Goal: Transaction & Acquisition: Subscribe to service/newsletter

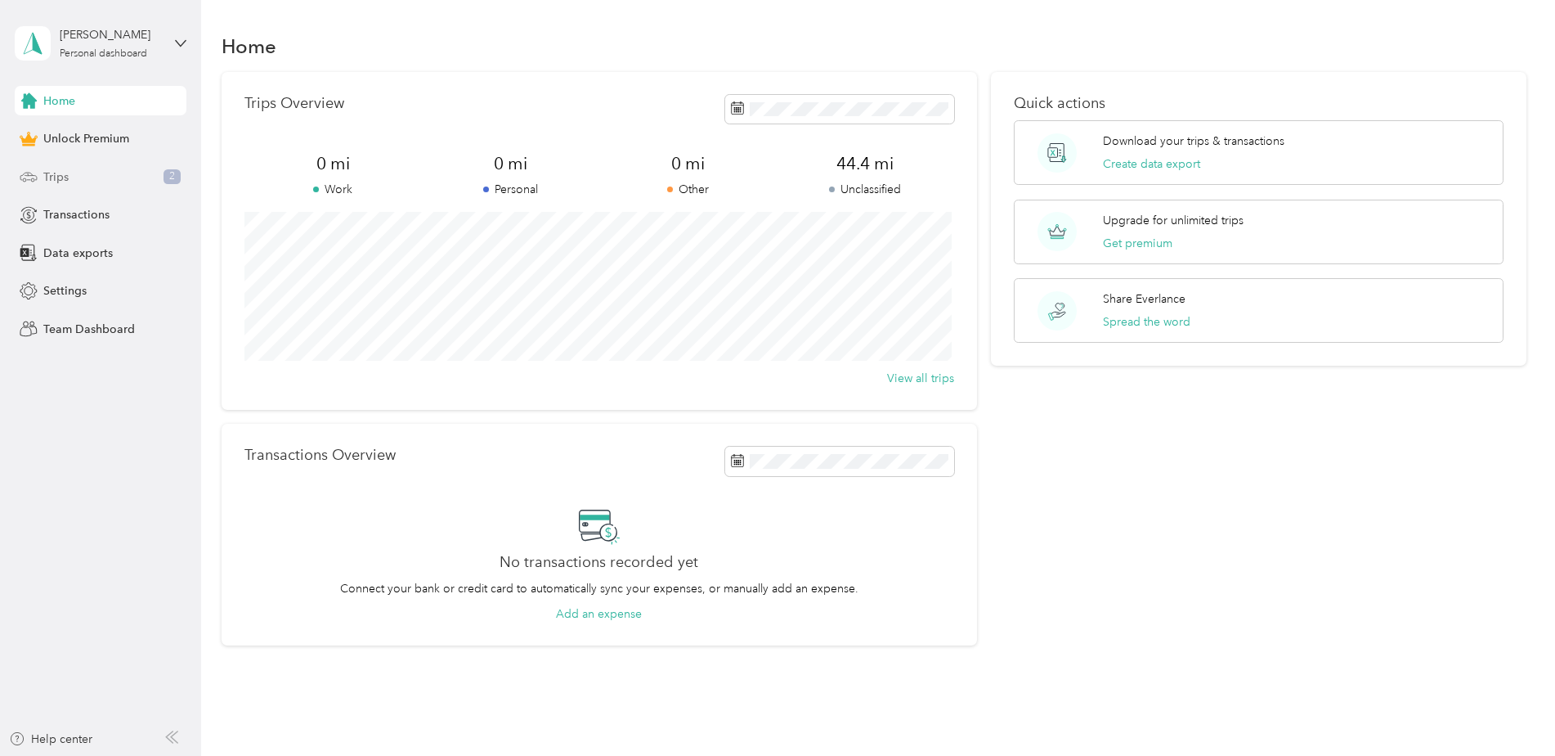
click at [107, 169] on div "Trips 2" at bounding box center [101, 176] width 172 height 29
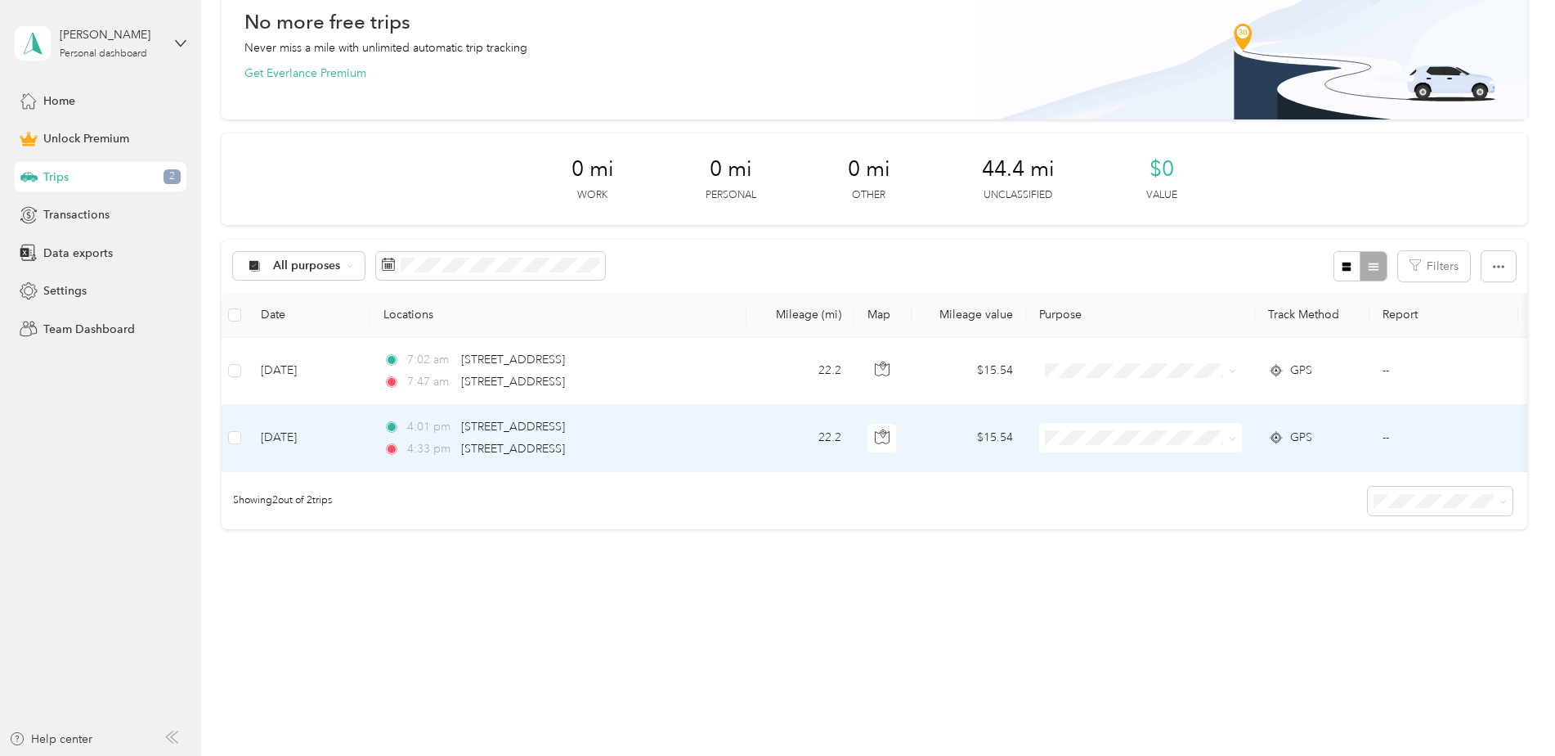
scroll to position [102, 0]
click at [796, 427] on td "22.2" at bounding box center [801, 438] width 108 height 67
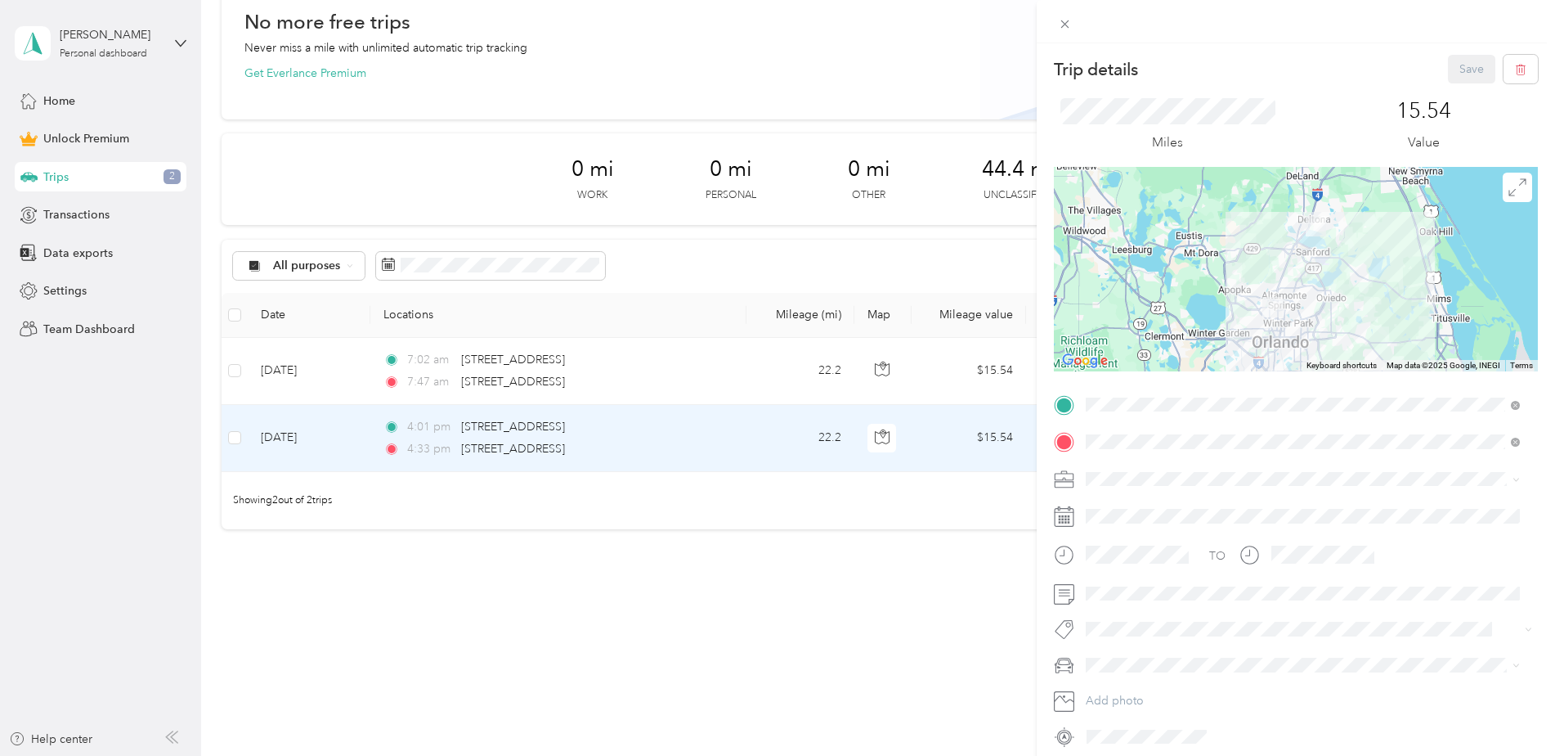
click at [1518, 477] on icon at bounding box center [1516, 479] width 7 height 7
click at [1207, 702] on div "Commute" at bounding box center [1303, 707] width 423 height 17
click at [730, 360] on div "Trip details Save This trip cannot be edited because it is either under review,…" at bounding box center [777, 378] width 1555 height 756
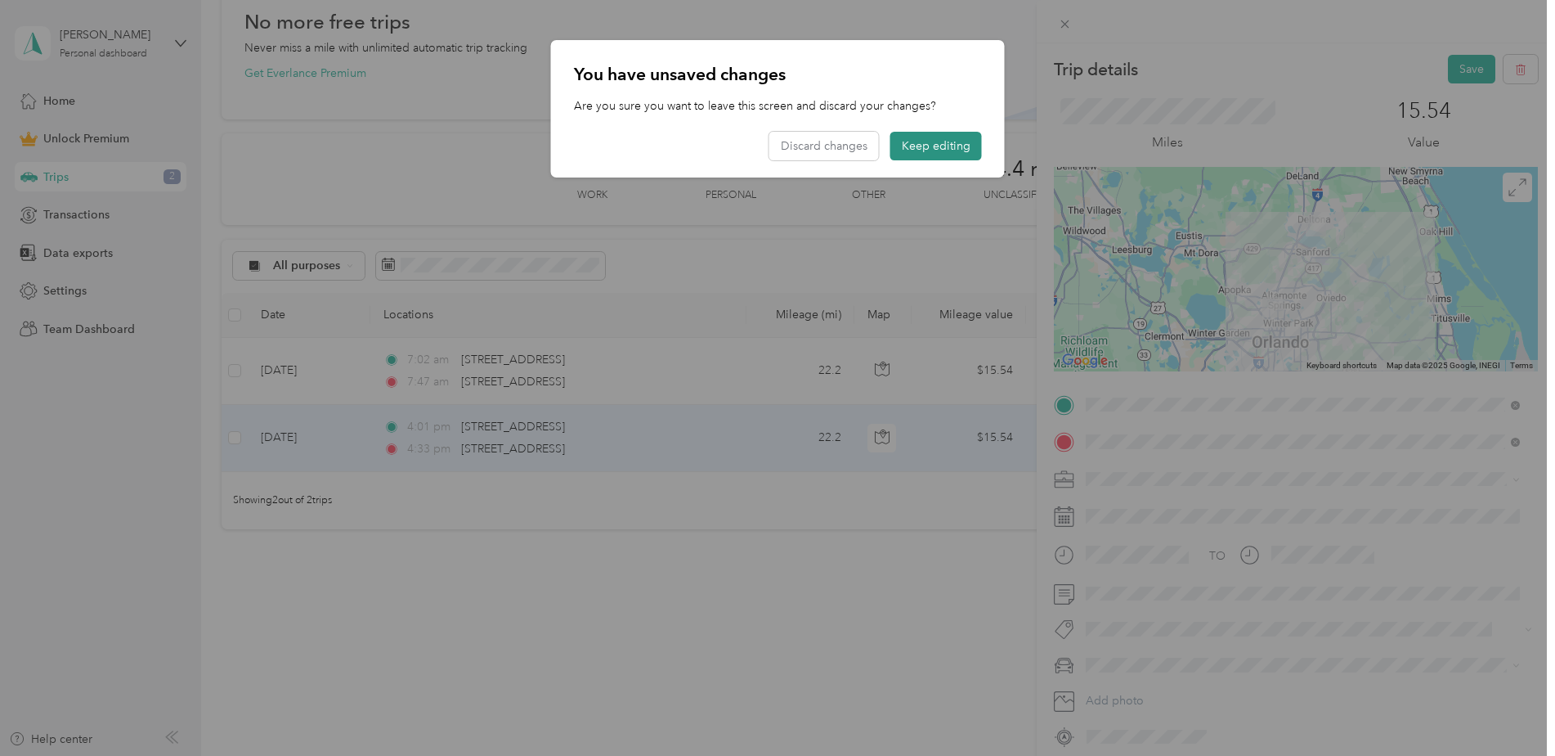
click at [896, 151] on button "Keep editing" at bounding box center [936, 146] width 92 height 29
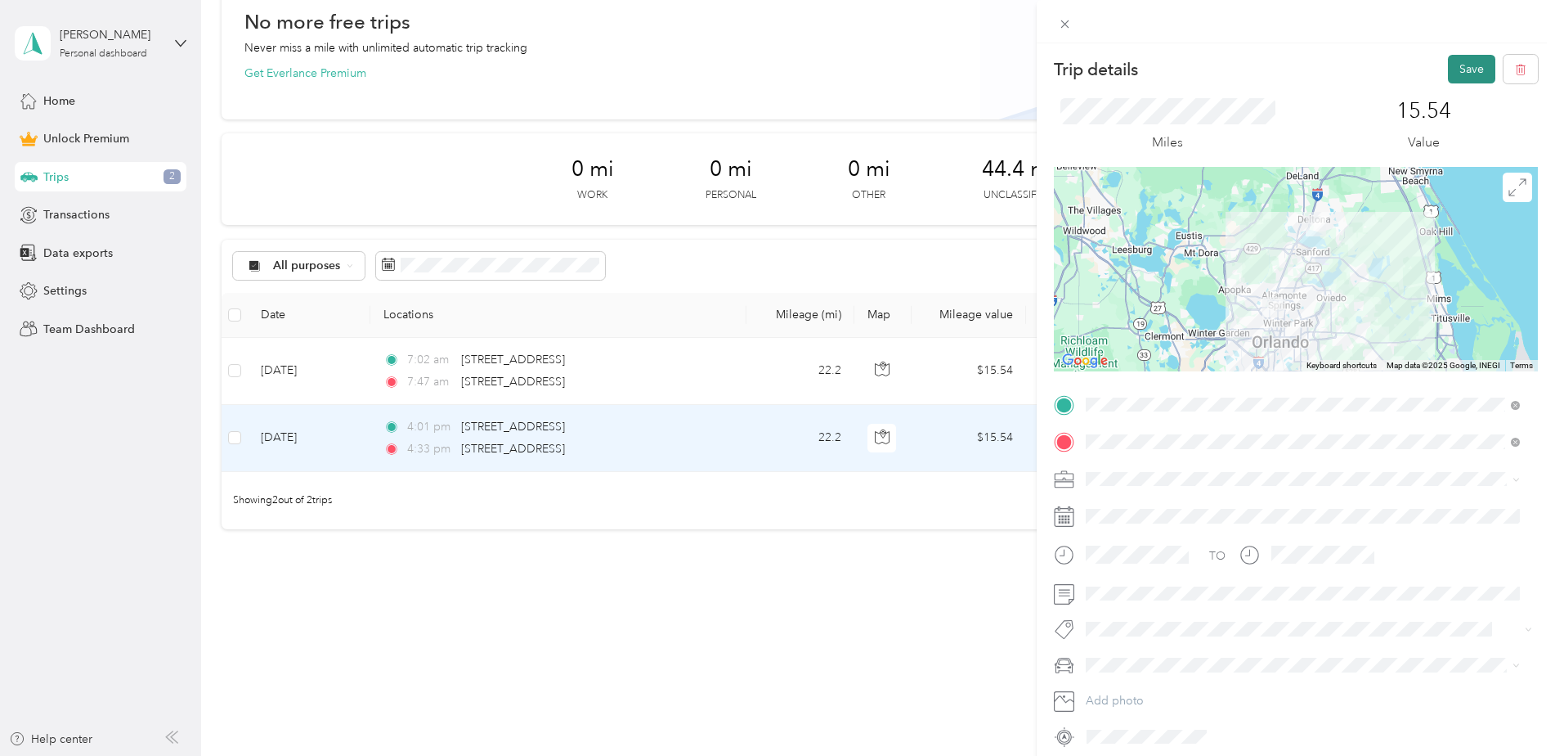
click at [1474, 61] on button "Save" at bounding box center [1471, 69] width 47 height 29
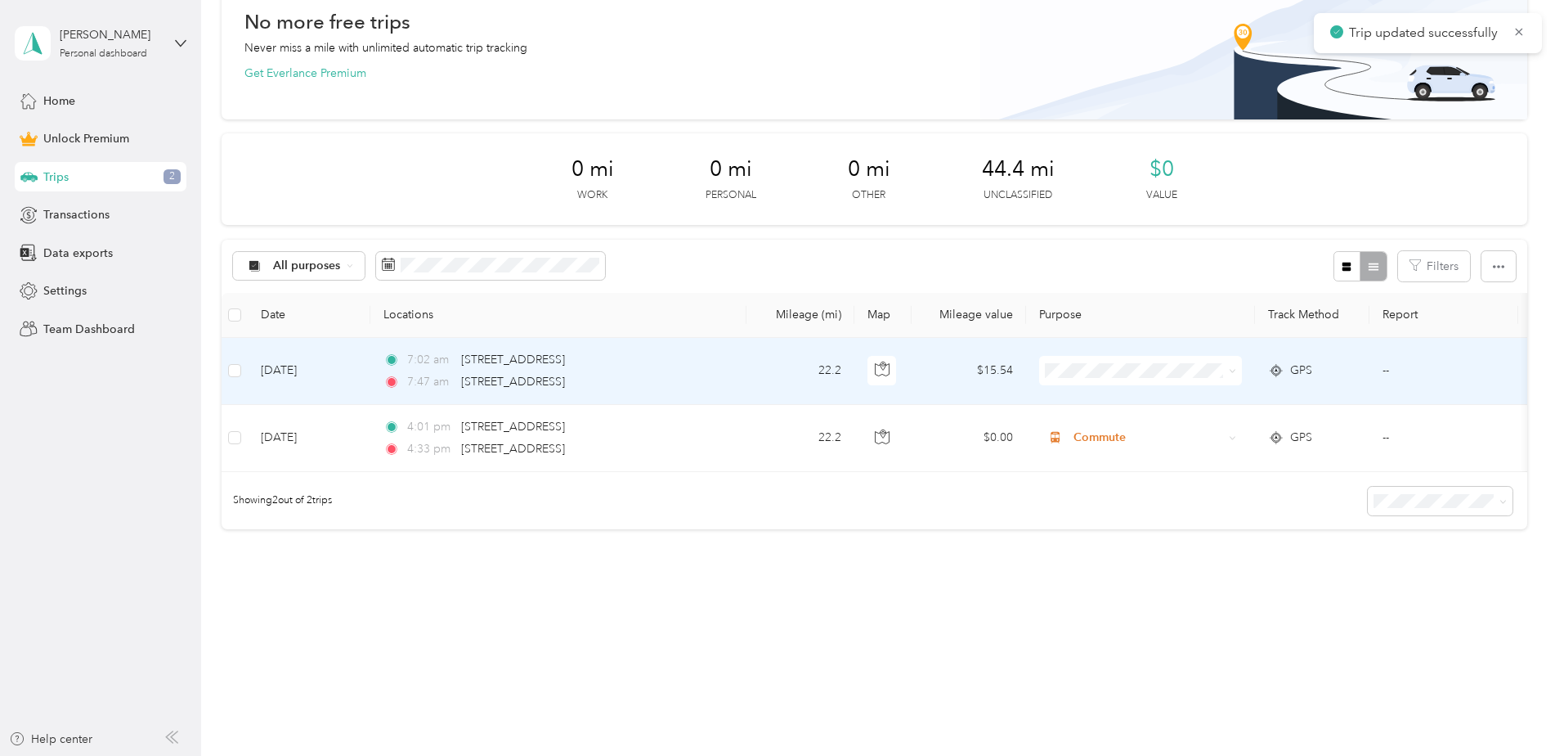
click at [1223, 361] on span at bounding box center [1229, 370] width 13 height 18
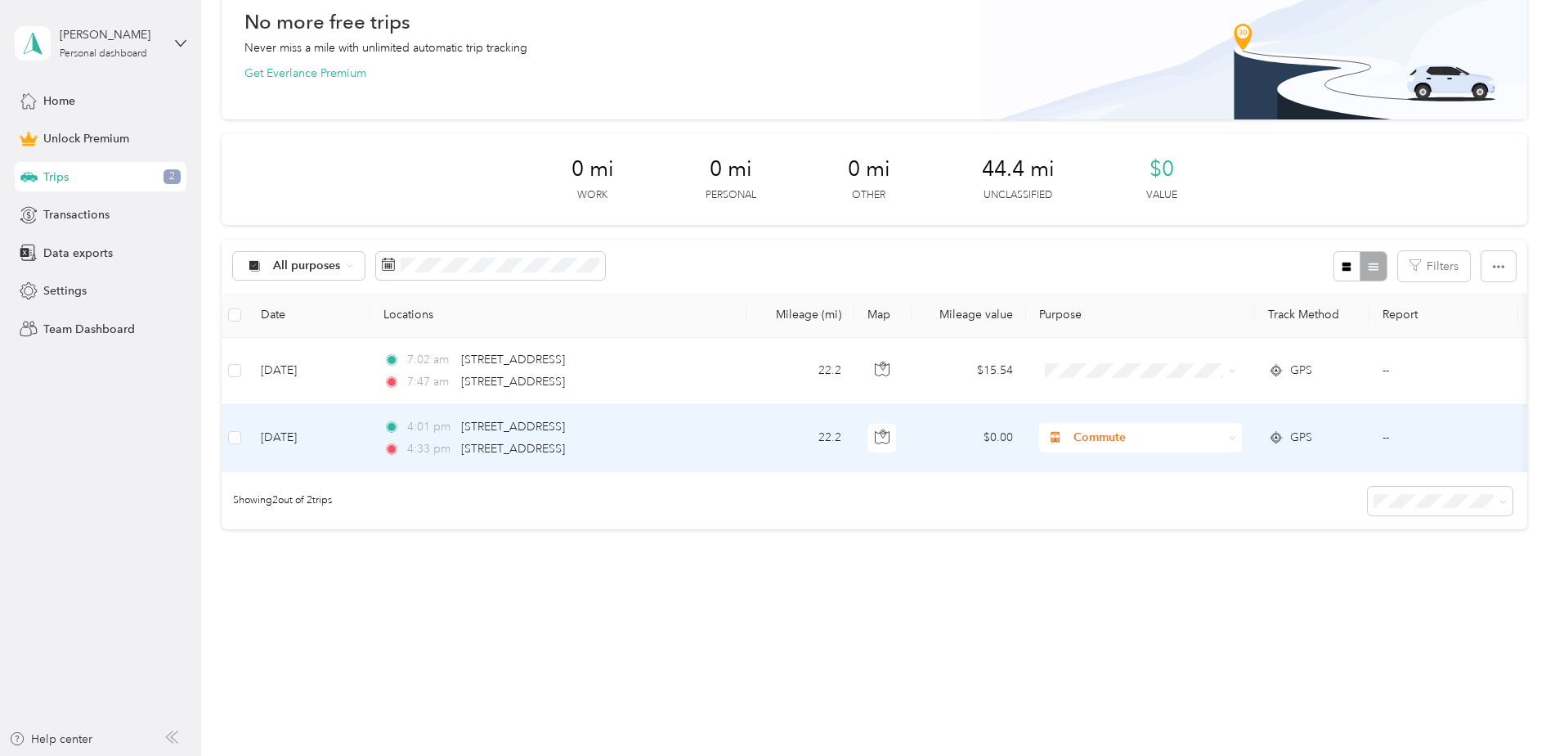
click at [1225, 423] on div "Commute" at bounding box center [1140, 437] width 203 height 29
click at [1169, 482] on span "Personal" at bounding box center [1154, 484] width 151 height 17
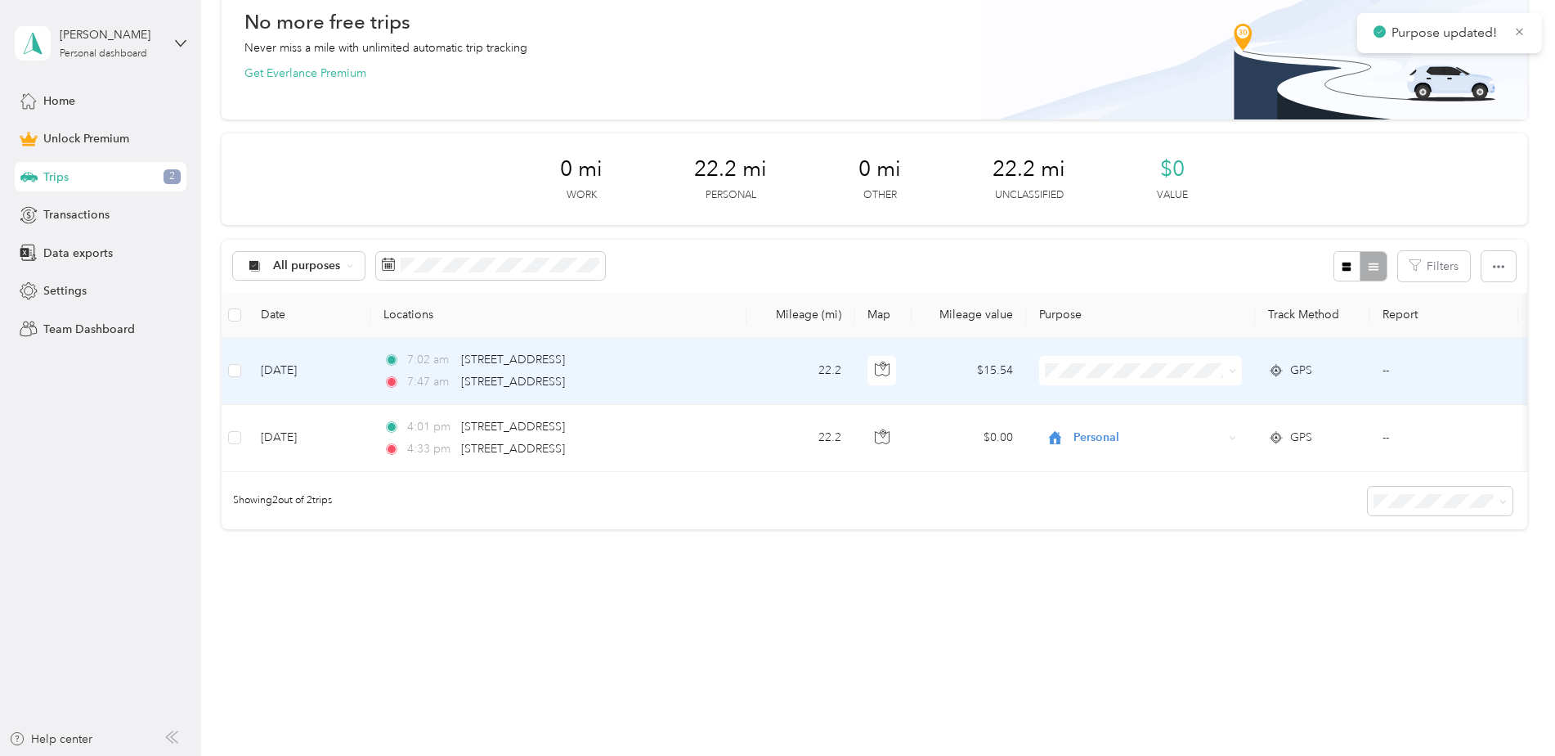
click at [1186, 417] on span "Personal" at bounding box center [1154, 412] width 151 height 17
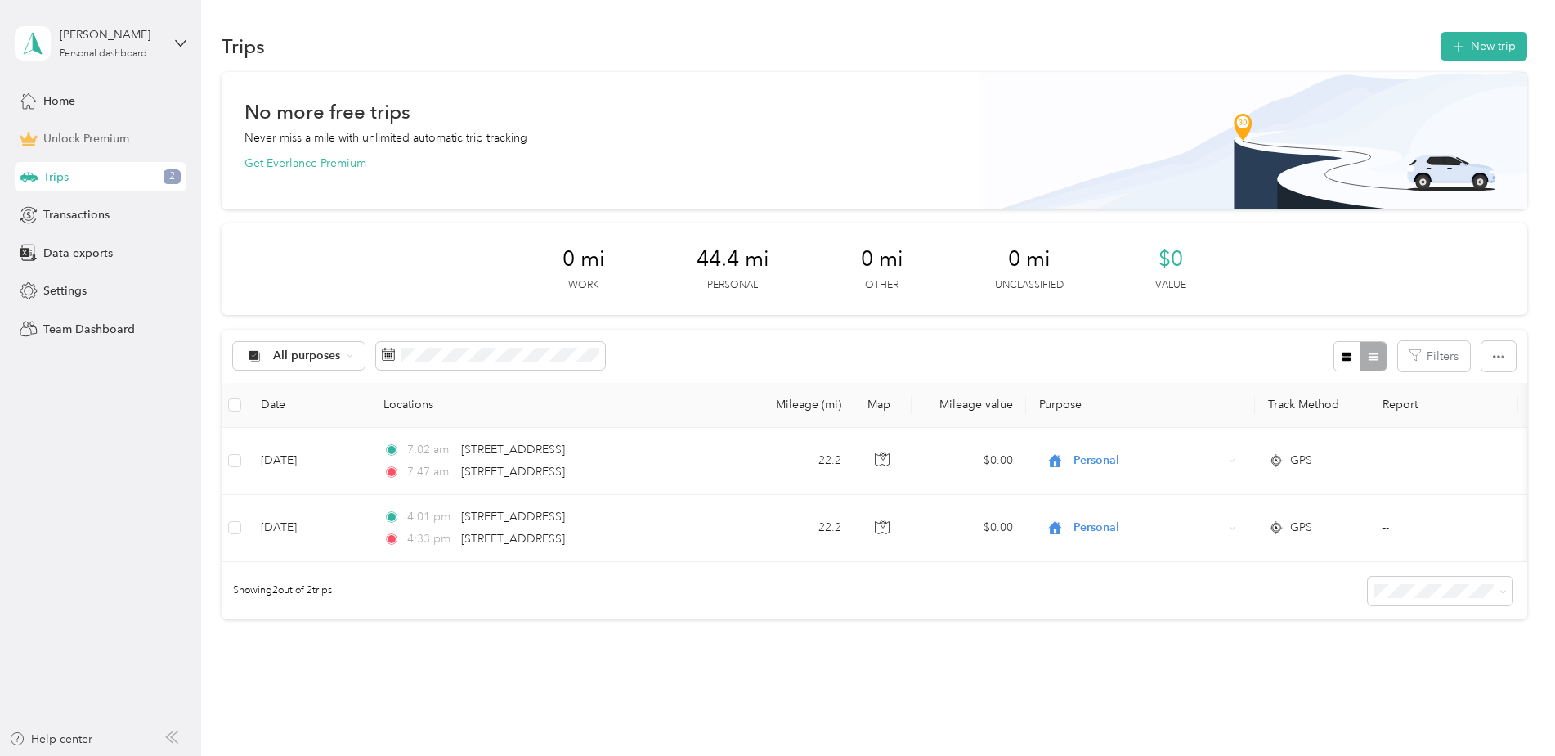
click at [75, 145] on span "Unlock Premium" at bounding box center [86, 138] width 86 height 17
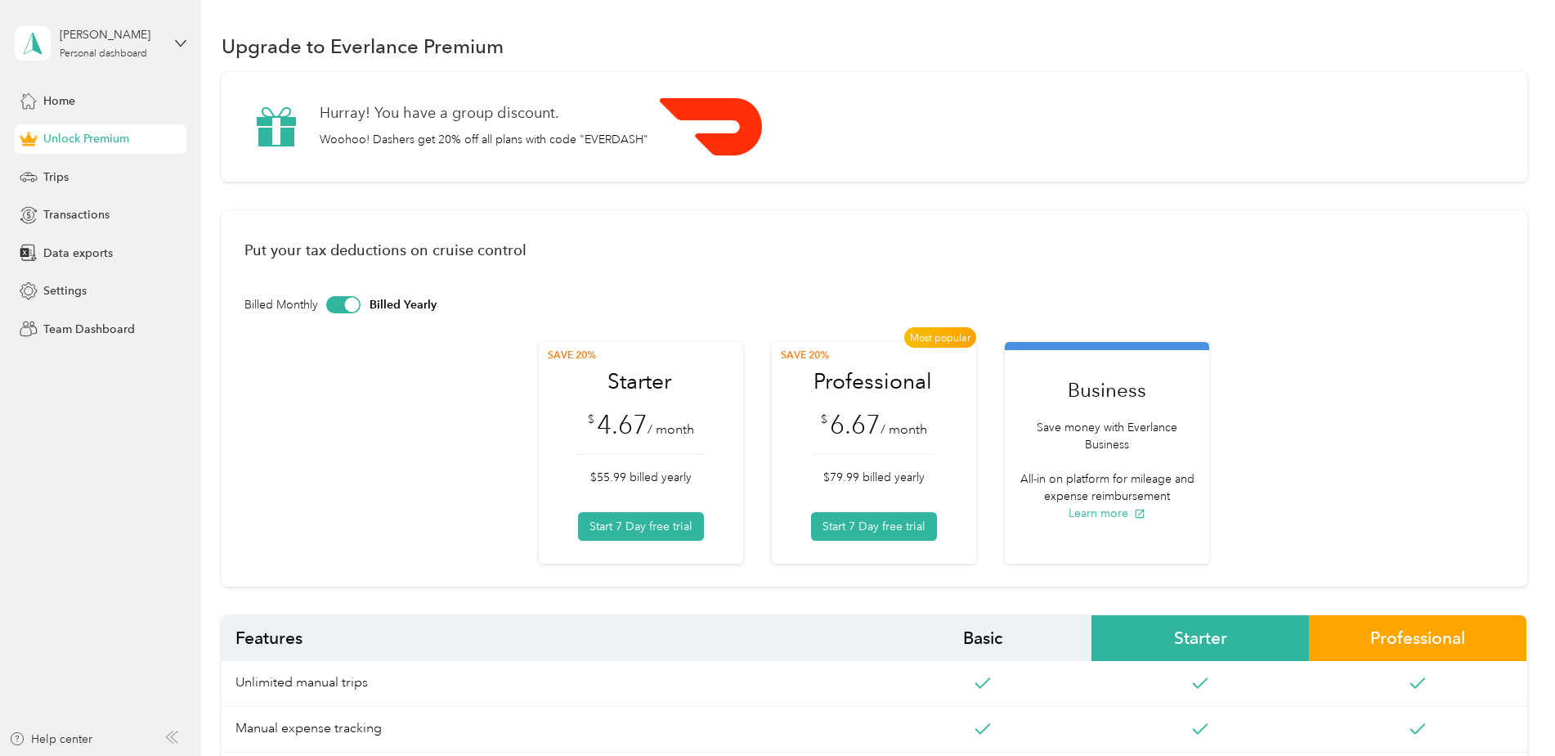
click at [599, 137] on p "Woohoo! Dashers get 20% off all plans with code "EVERDASH"" at bounding box center [484, 139] width 329 height 17
drag, startPoint x: 599, startPoint y: 137, endPoint x: 611, endPoint y: 168, distance: 33.4
click at [611, 168] on div "Hurray! You have a group discount. Woohoo! Dashers get 20% off all plans with c…" at bounding box center [875, 127] width 1306 height 110
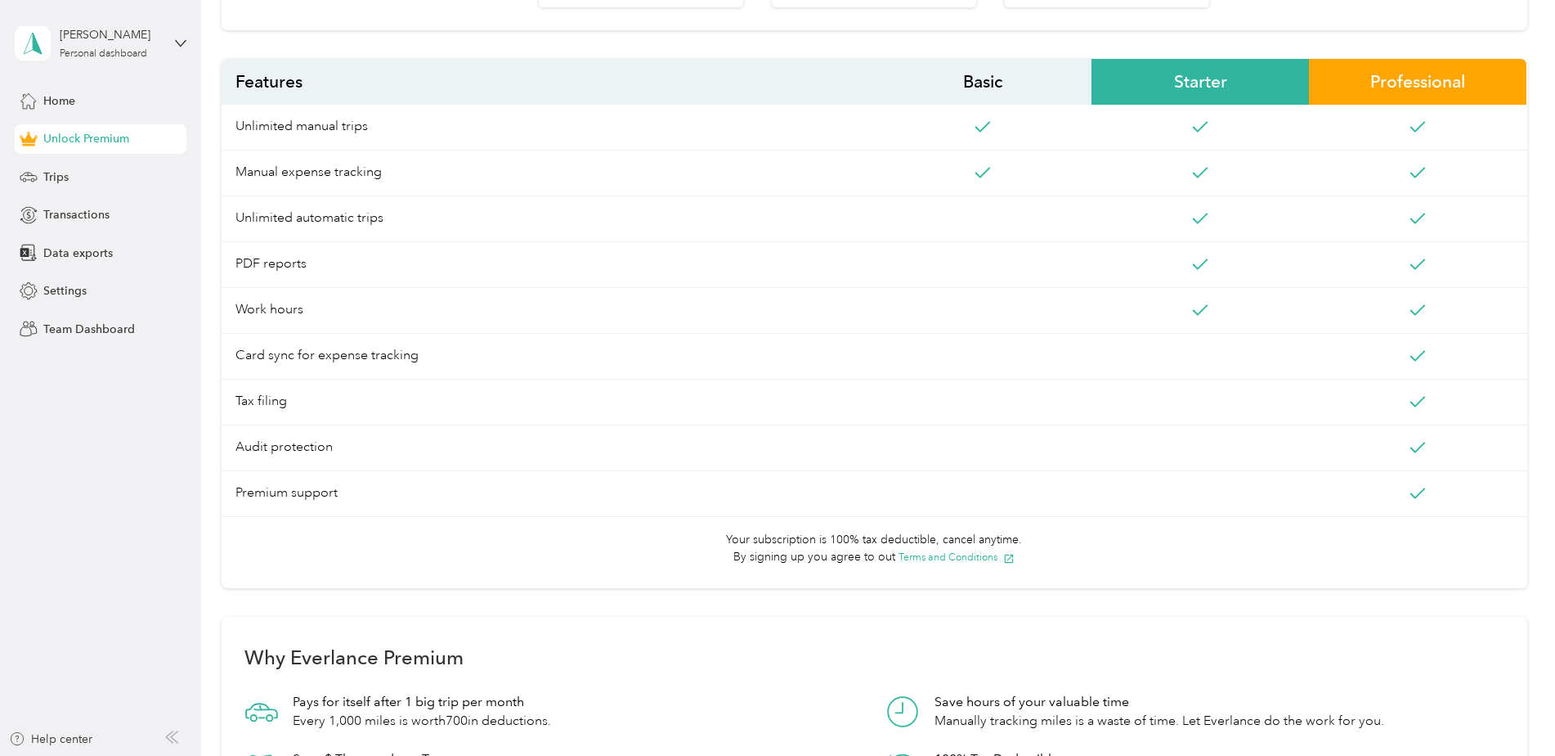
scroll to position [229, 0]
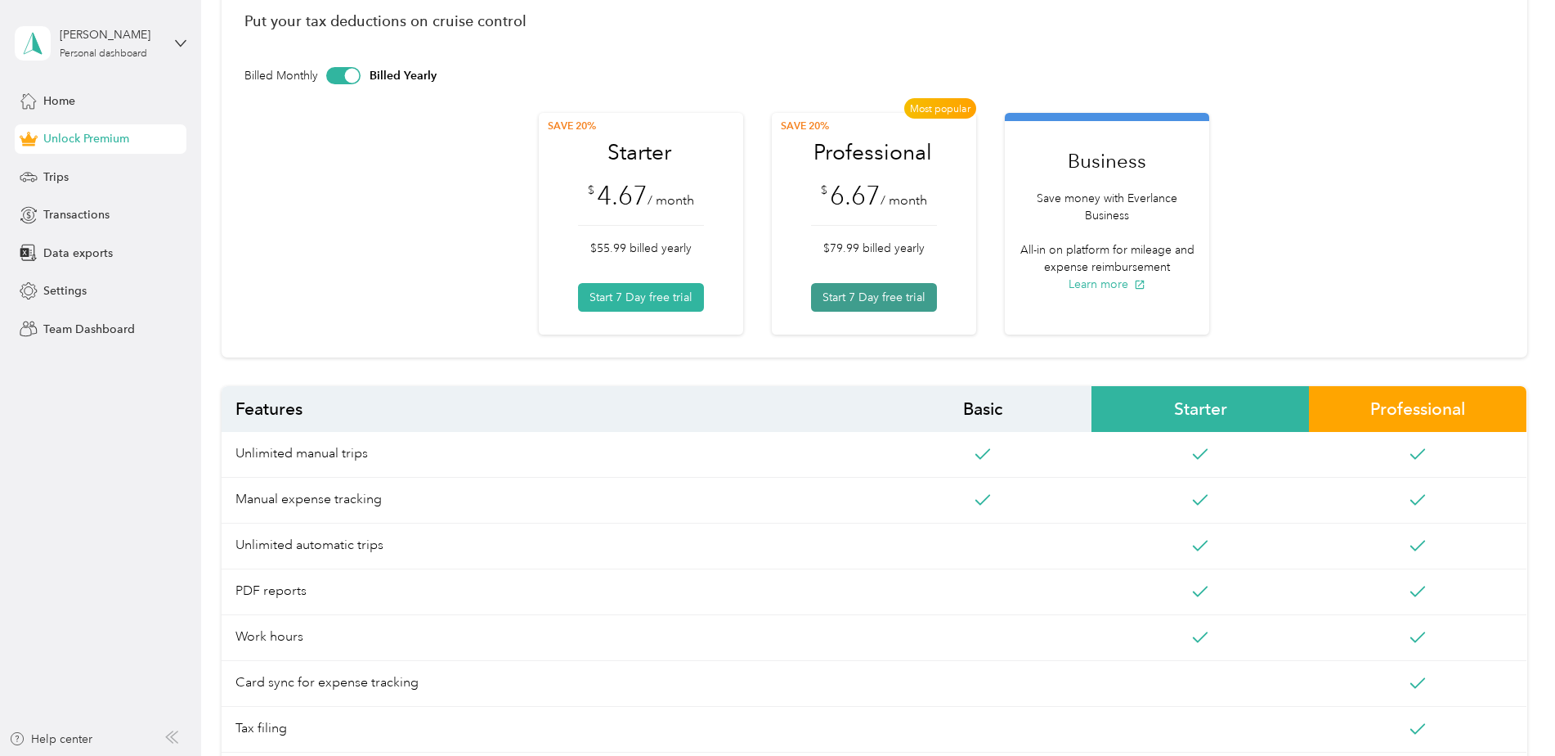
click at [896, 299] on button "Start 7 Day free trial" at bounding box center [874, 297] width 126 height 29
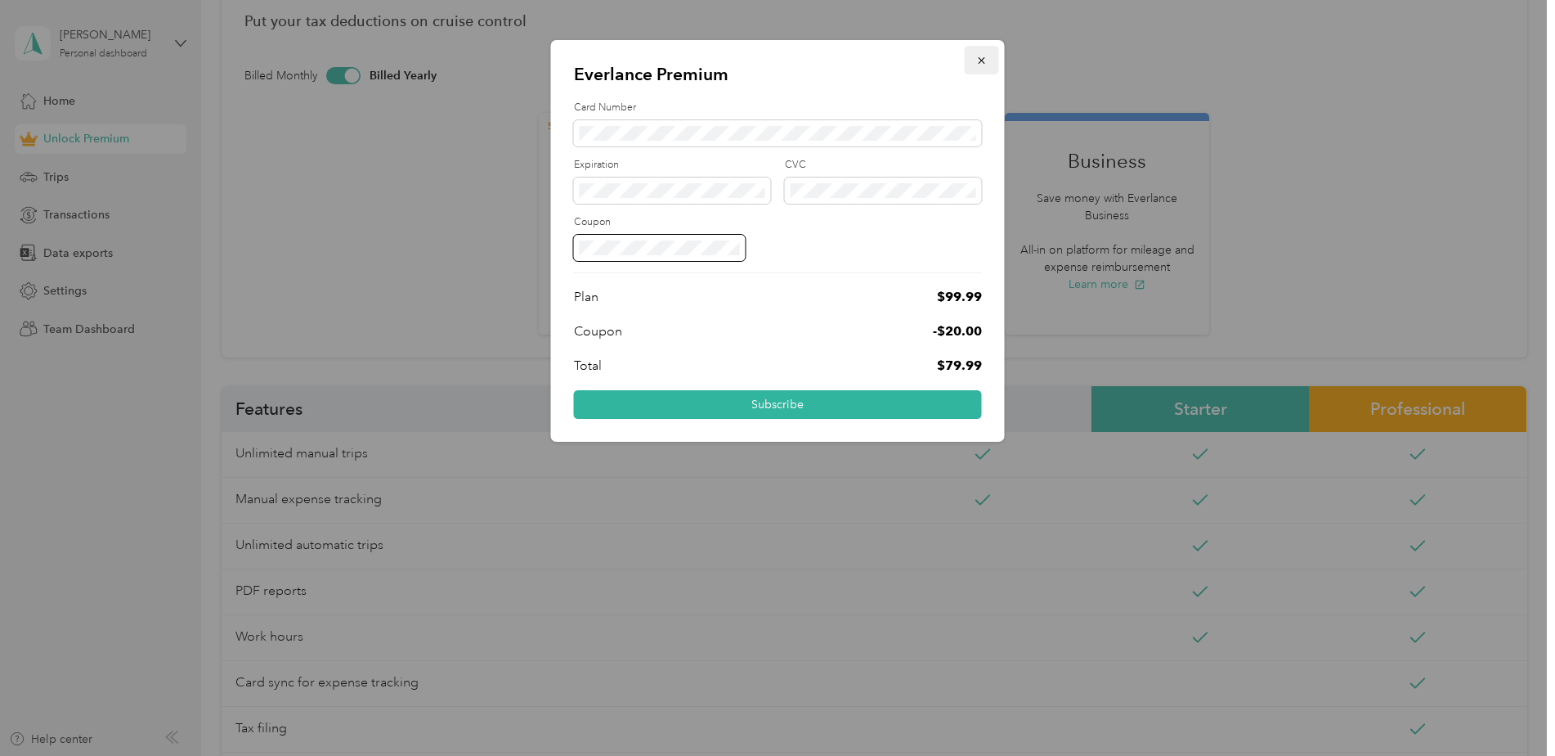
click at [990, 53] on button "button" at bounding box center [982, 60] width 34 height 29
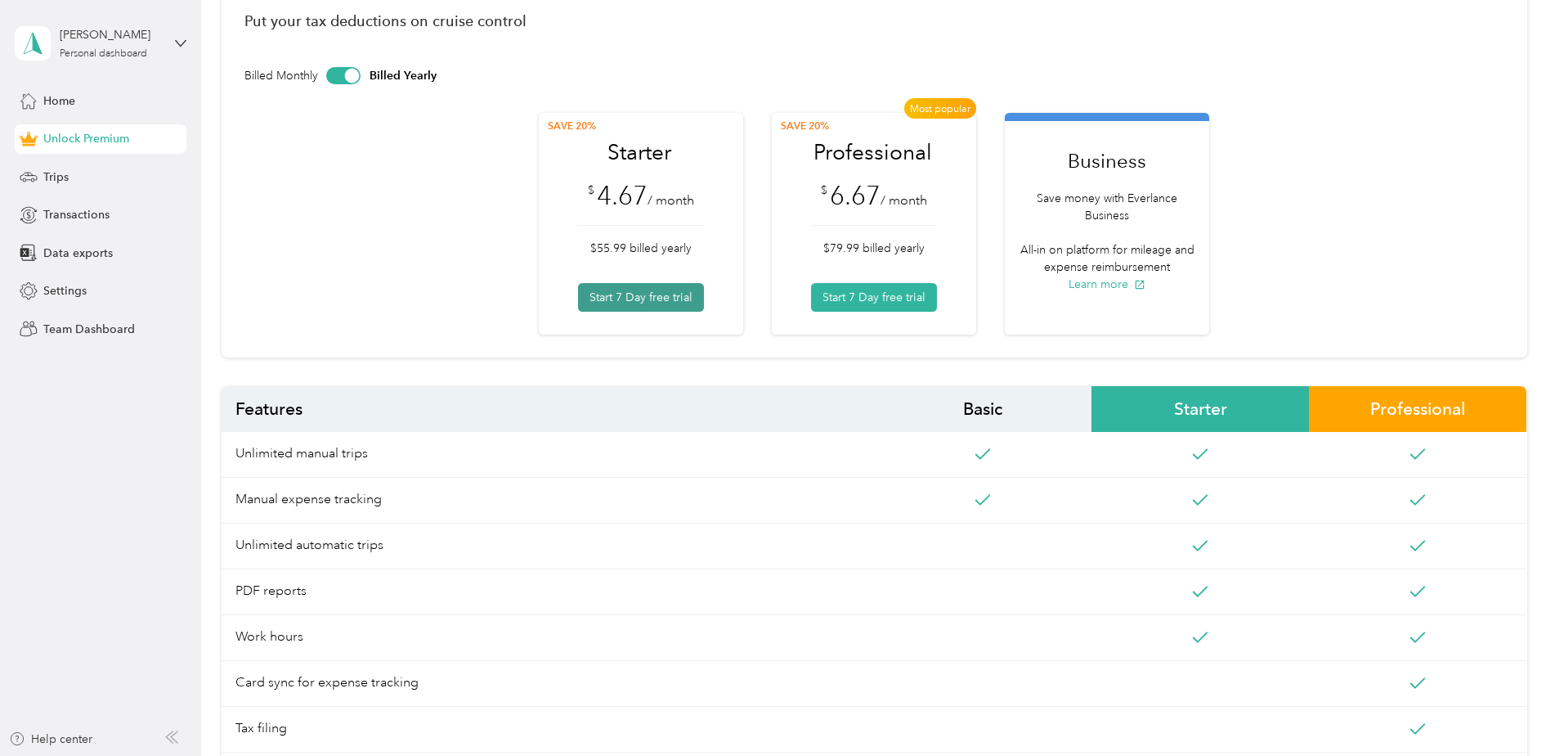
click at [653, 301] on button "Start 7 Day free trial" at bounding box center [641, 297] width 126 height 29
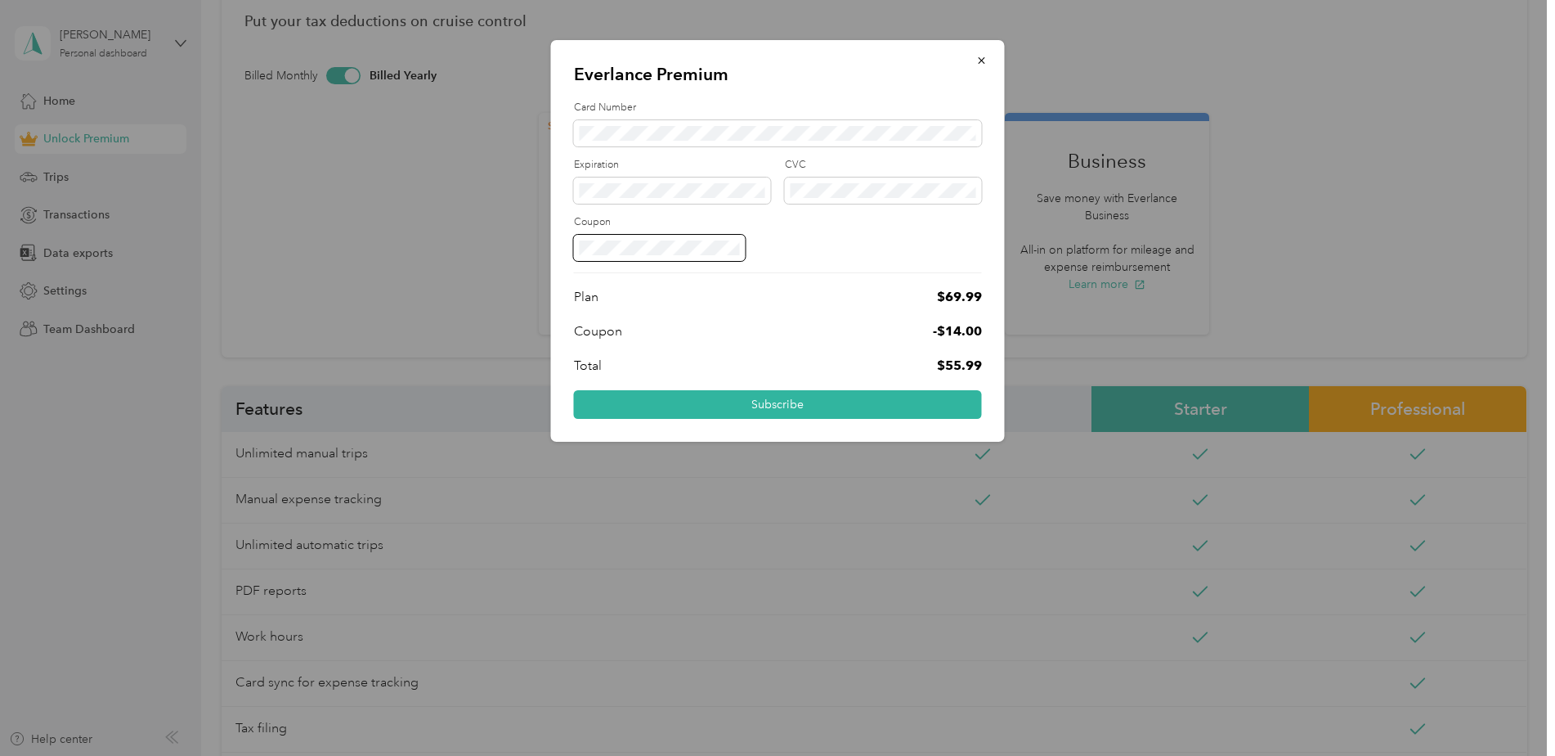
click at [604, 118] on div "Card Number" at bounding box center [778, 124] width 408 height 46
click at [605, 124] on span at bounding box center [778, 133] width 408 height 26
click at [852, 401] on button "Subscribe" at bounding box center [778, 404] width 408 height 29
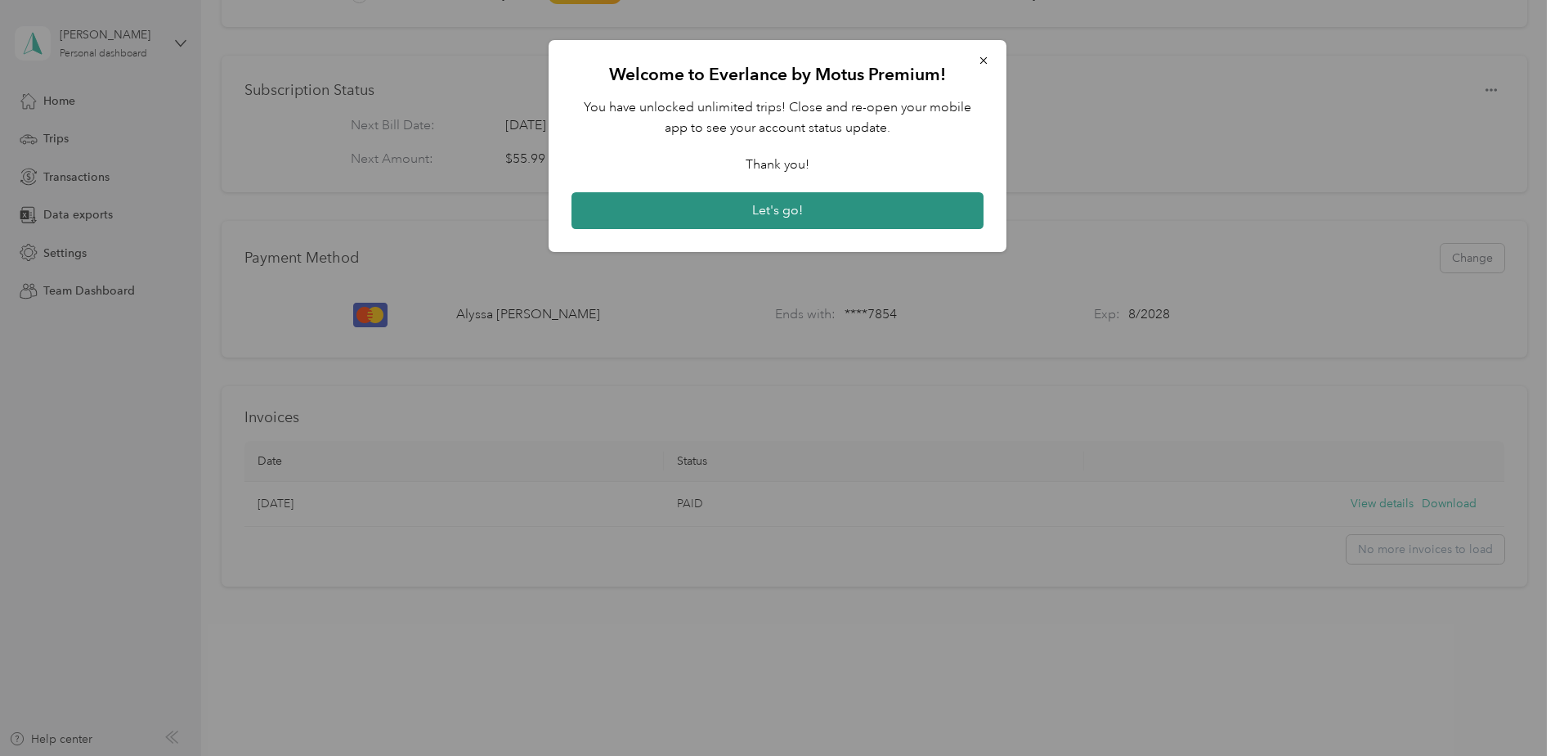
click at [859, 208] on button "Let's go!" at bounding box center [778, 211] width 412 height 38
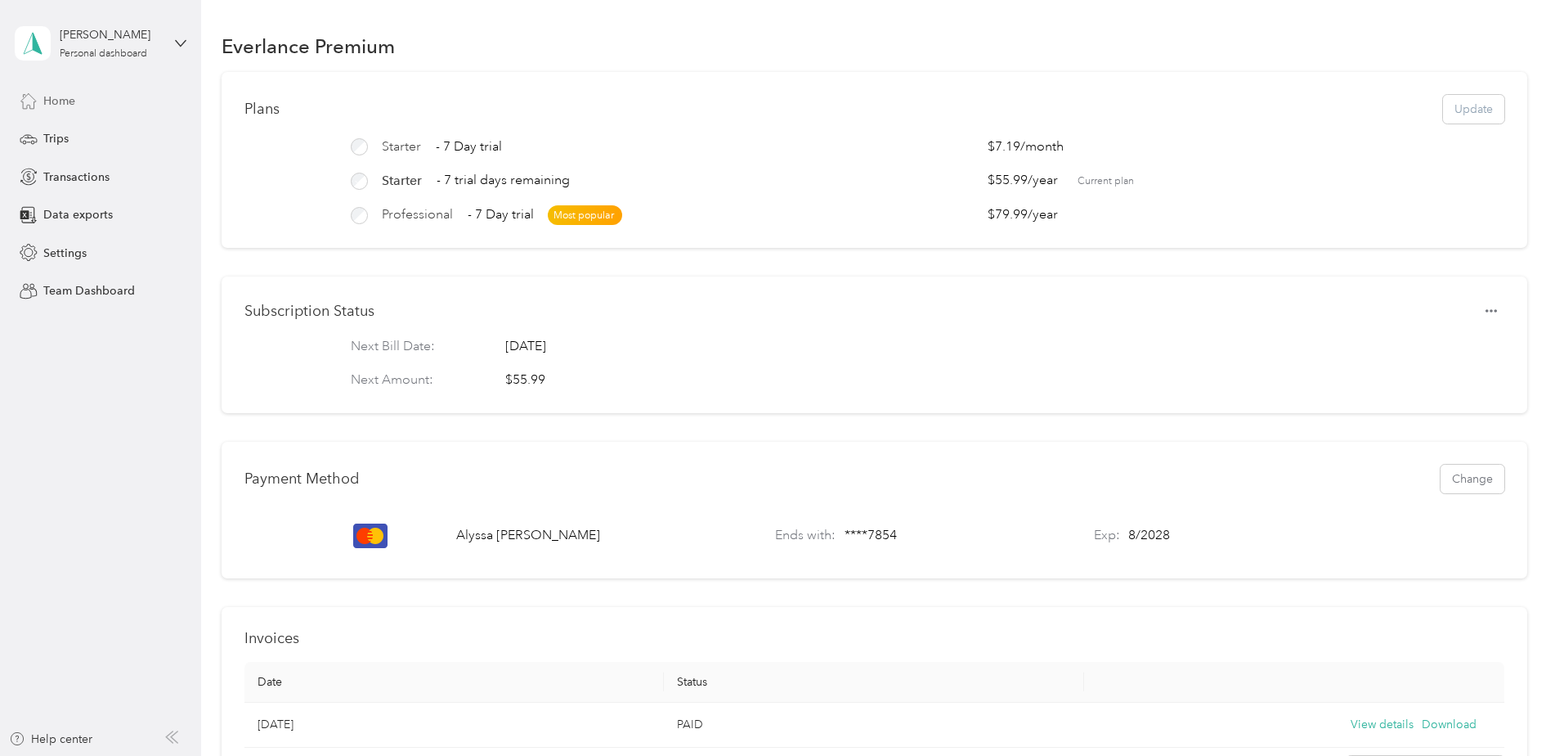
click at [25, 91] on div "Home" at bounding box center [101, 100] width 172 height 29
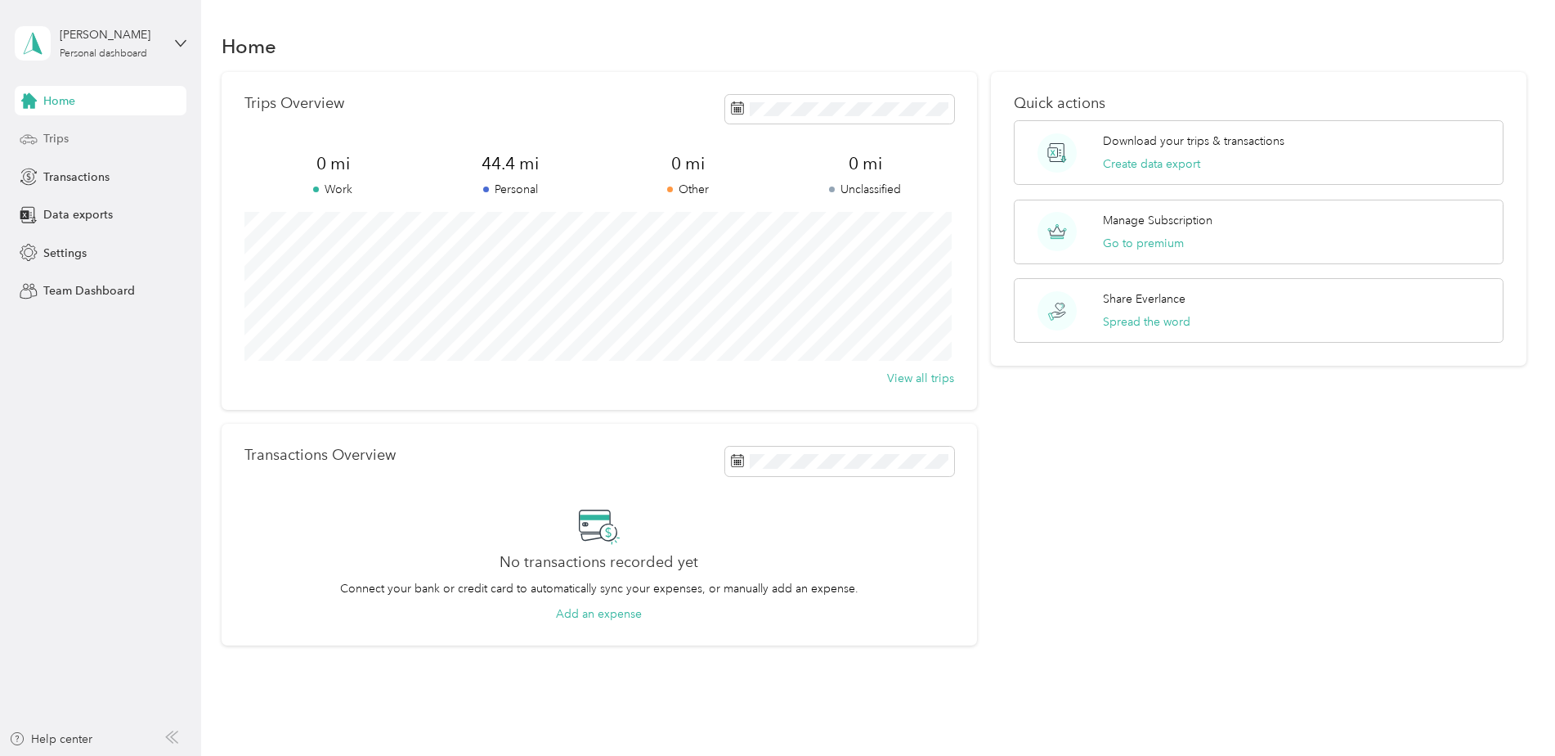
click at [112, 146] on div "Trips" at bounding box center [101, 138] width 172 height 29
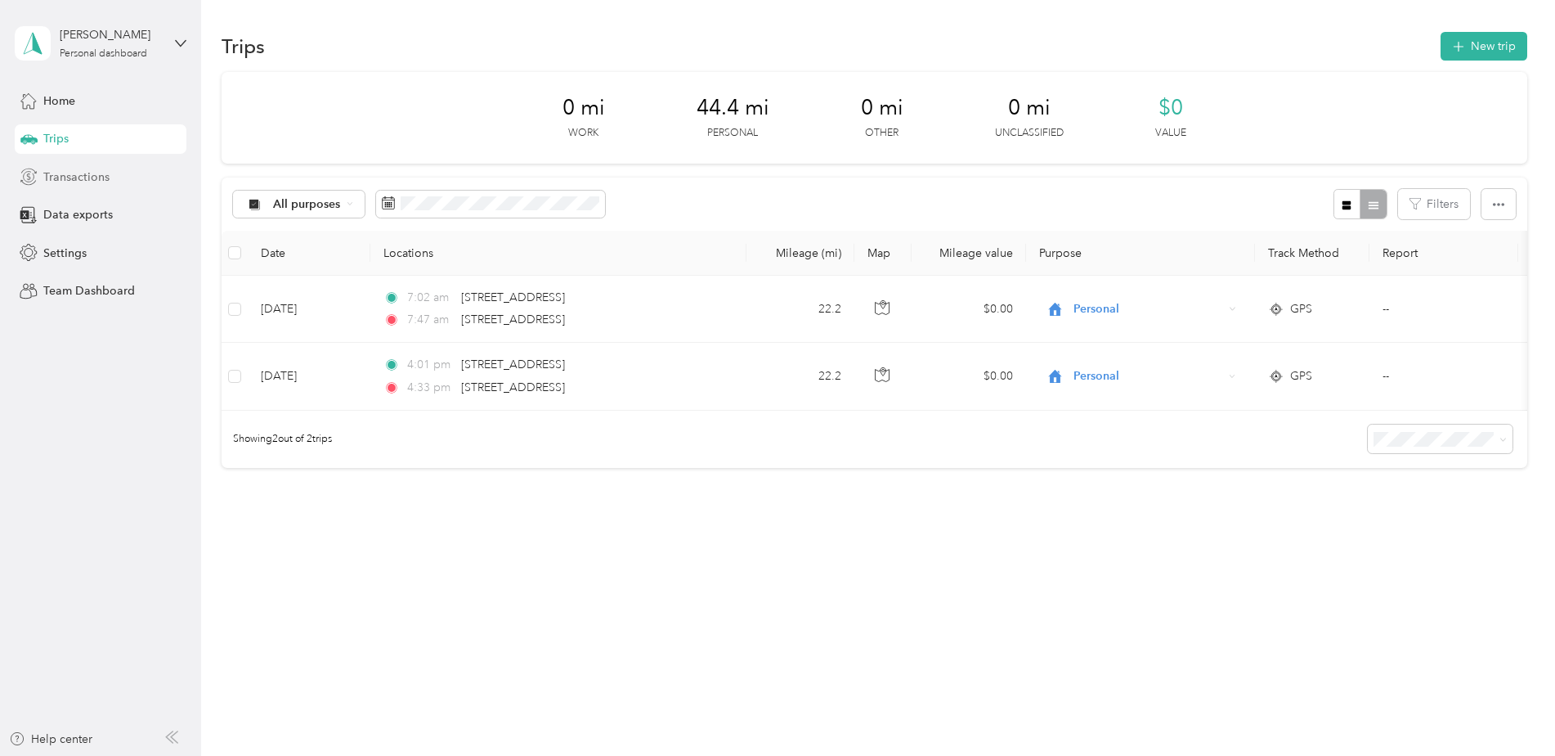
click at [94, 174] on span "Transactions" at bounding box center [76, 176] width 66 height 17
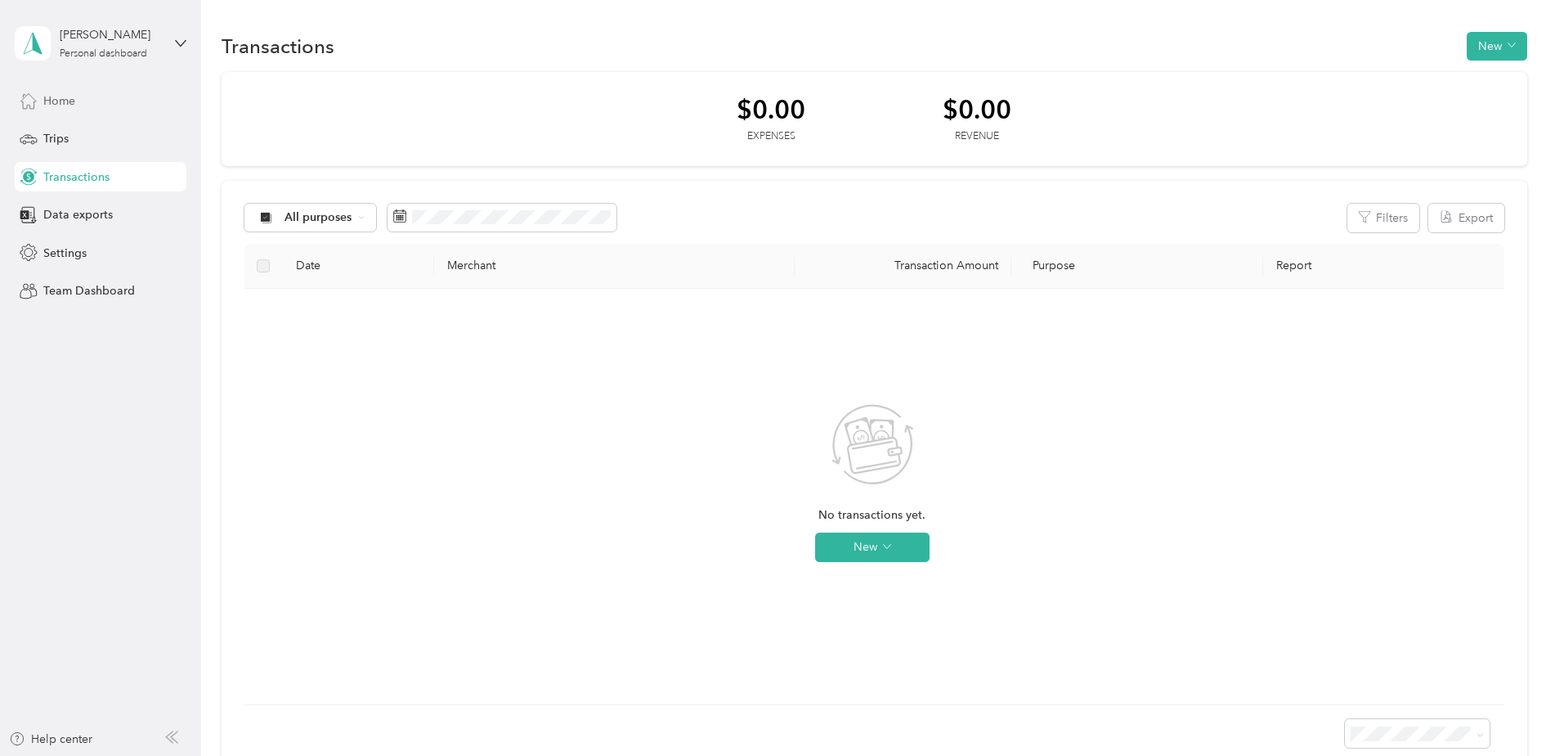
click at [31, 101] on icon at bounding box center [29, 101] width 18 height 18
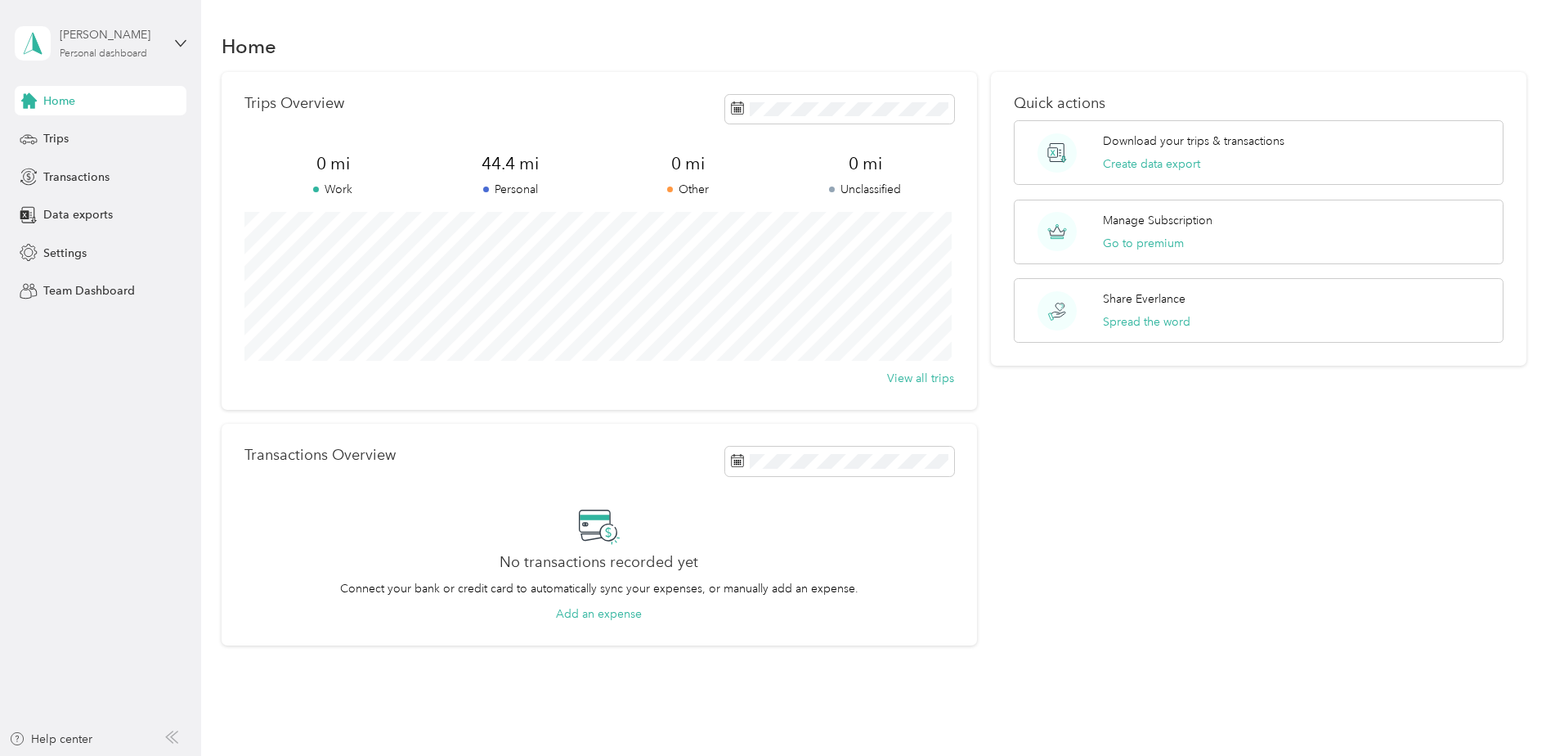
click at [146, 45] on div "[PERSON_NAME] Personal dashboard" at bounding box center [111, 42] width 102 height 33
click at [169, 38] on div "[PERSON_NAME] Personal dashboard" at bounding box center [101, 43] width 172 height 57
